Goal: Information Seeking & Learning: Learn about a topic

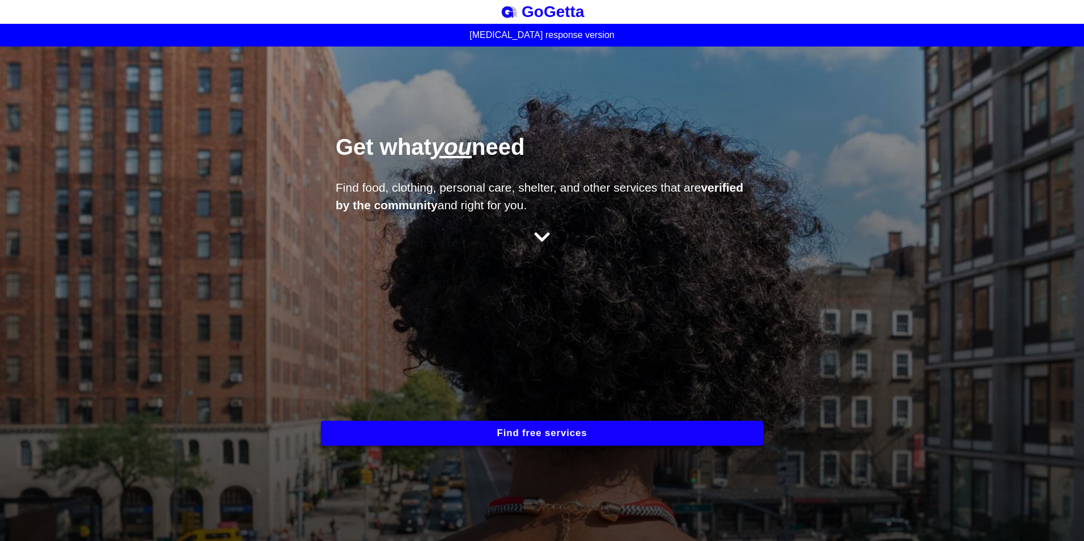
click at [556, 437] on button "Find free services" at bounding box center [542, 433] width 442 height 25
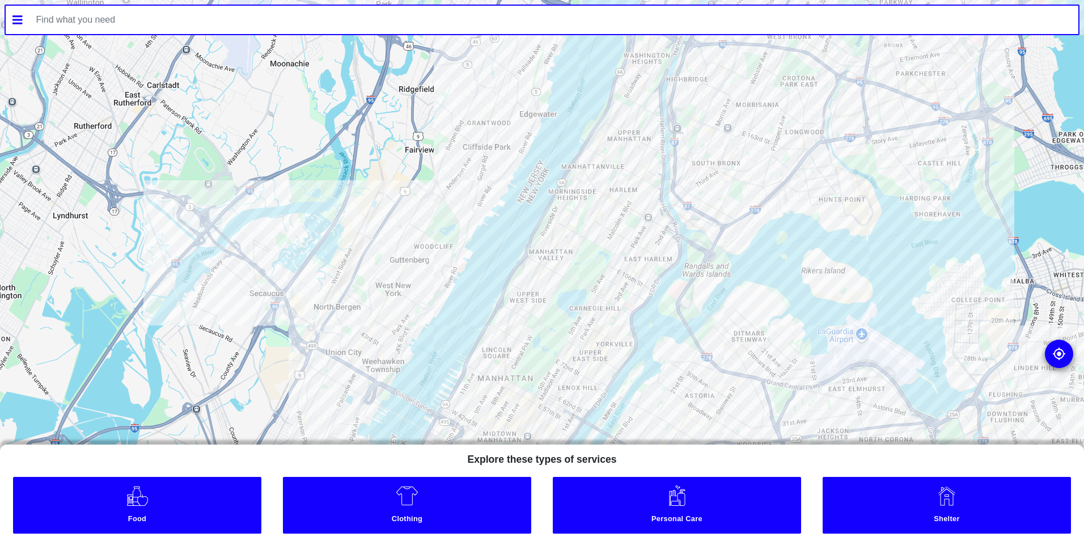
click at [904, 492] on link "Shelter" at bounding box center [947, 505] width 248 height 57
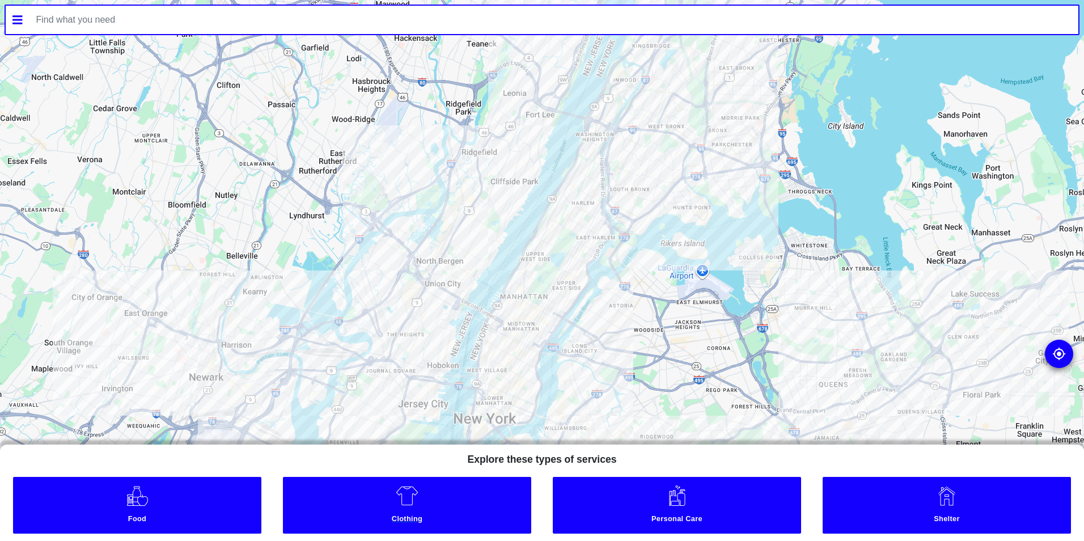
click at [407, 515] on small "Clothing" at bounding box center [407, 520] width 242 height 12
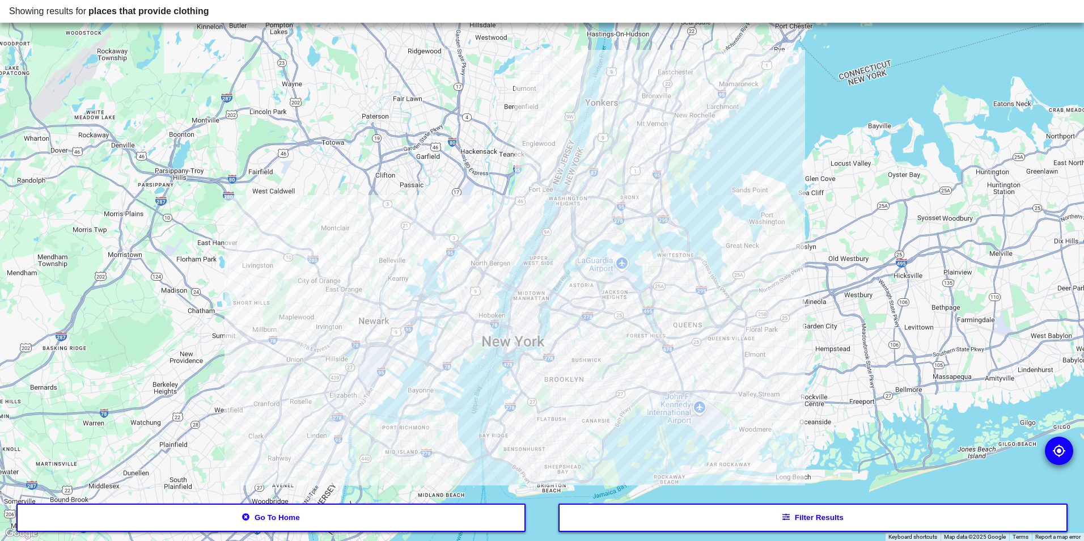
click at [523, 386] on div at bounding box center [542, 270] width 1084 height 541
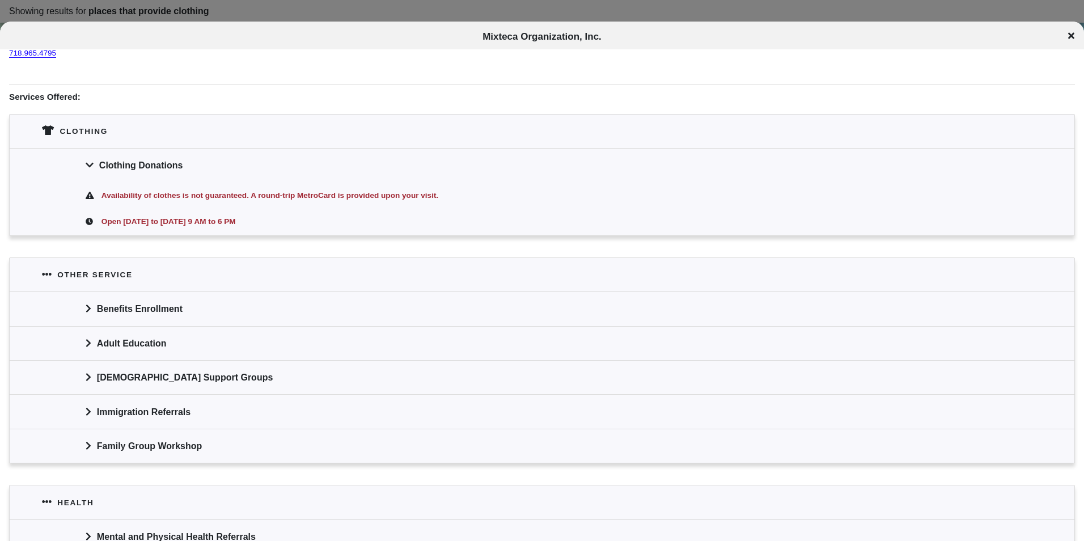
scroll to position [359, 0]
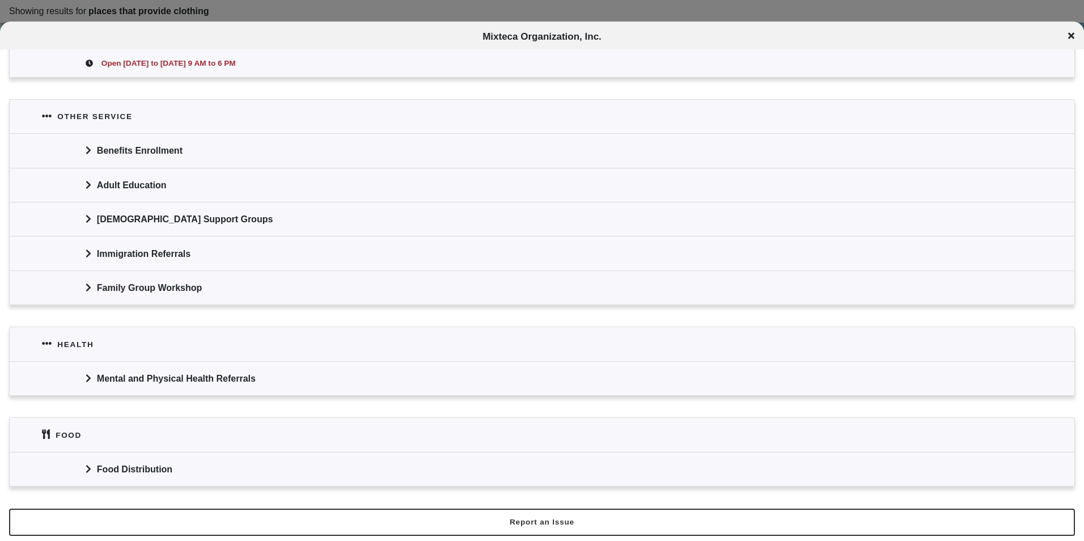
click at [124, 470] on div "Food Distribution" at bounding box center [542, 469] width 1065 height 34
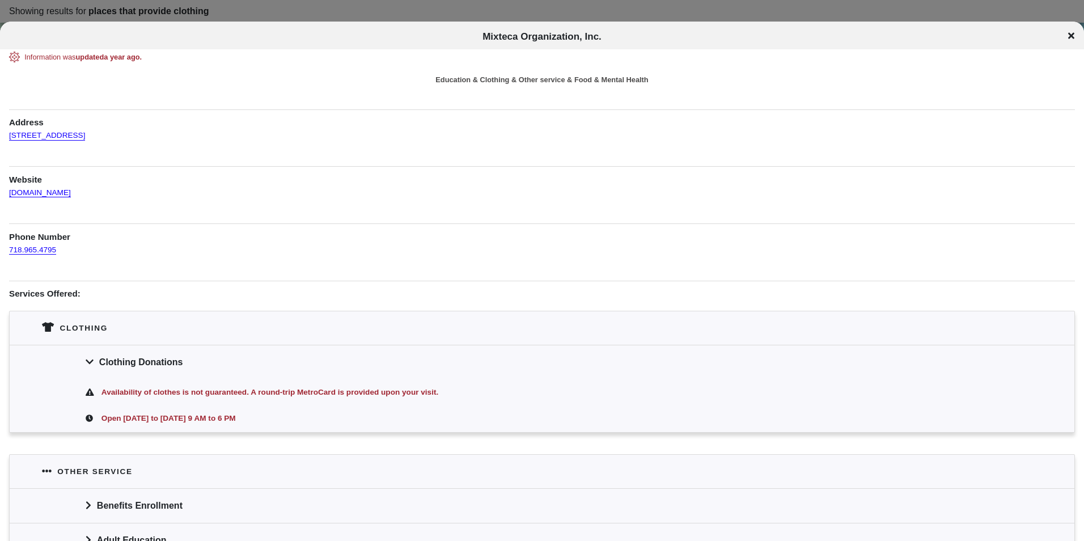
scroll to position [0, 0]
